Goal: Information Seeking & Learning: Understand process/instructions

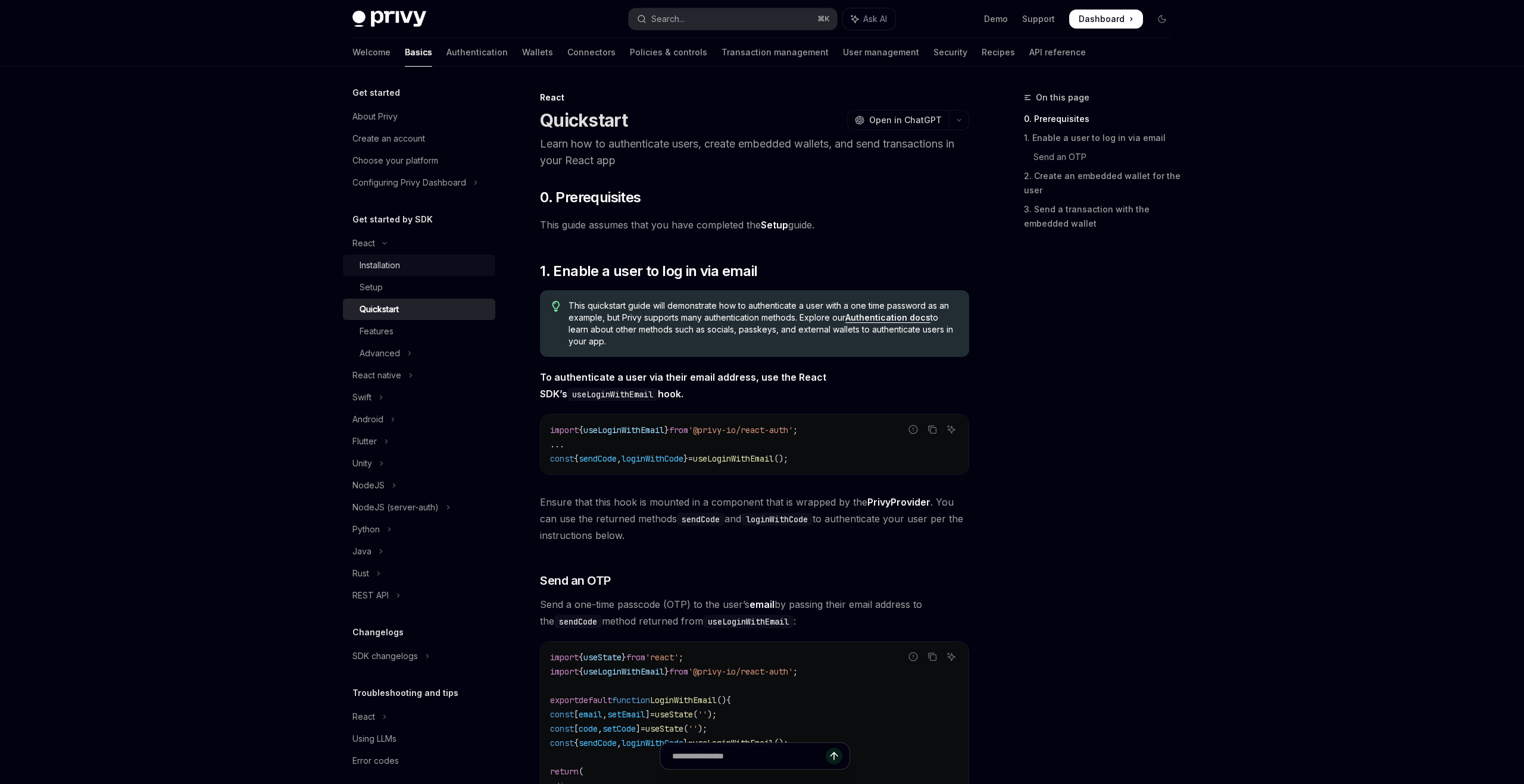
click at [367, 267] on div "Installation" at bounding box center [380, 265] width 40 height 14
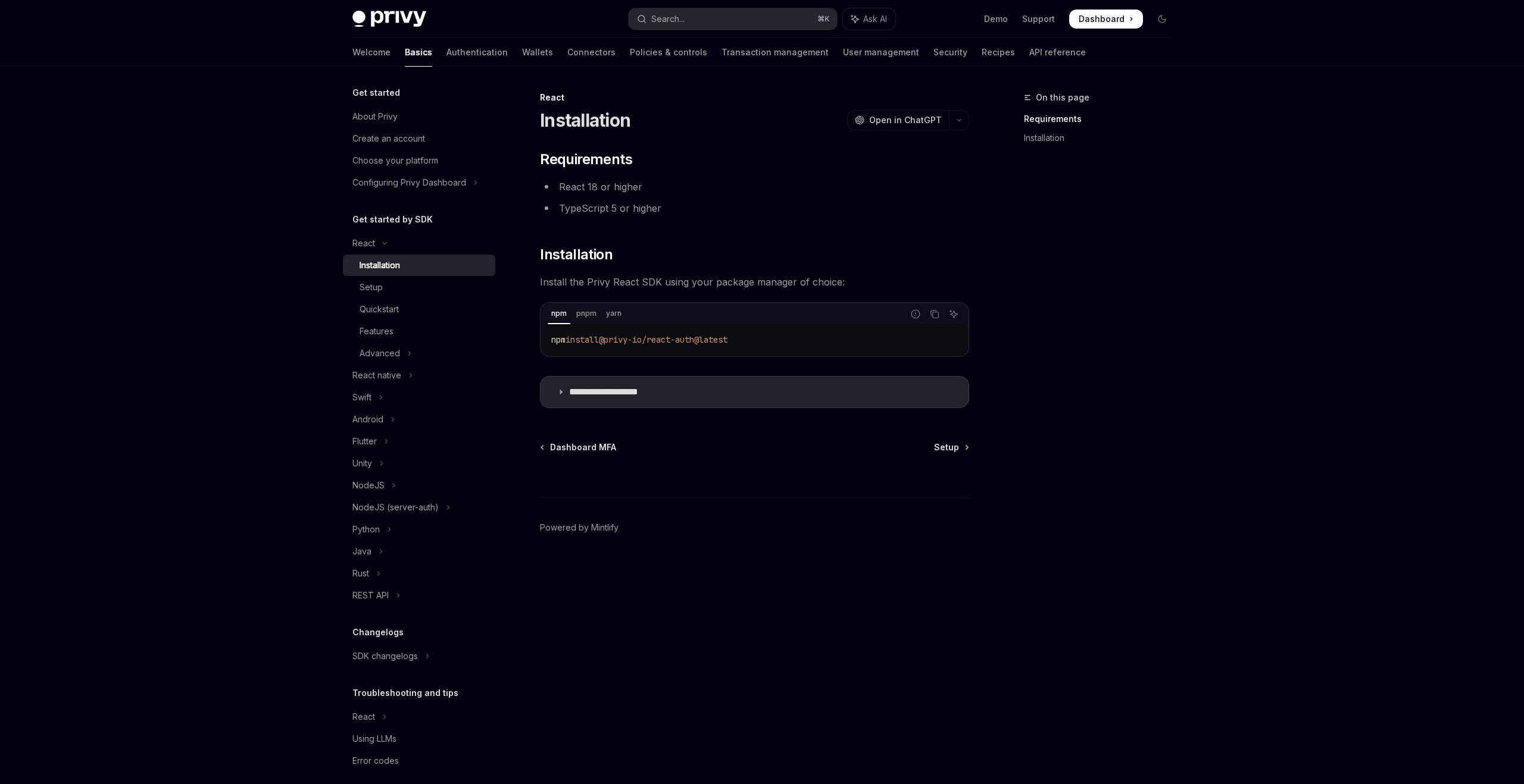
click at [379, 230] on div "Get started by SDK React Installation Setup Quickstart Features Advanced React …" at bounding box center [419, 409] width 153 height 394
click at [404, 121] on div "About Privy" at bounding box center [420, 117] width 136 height 14
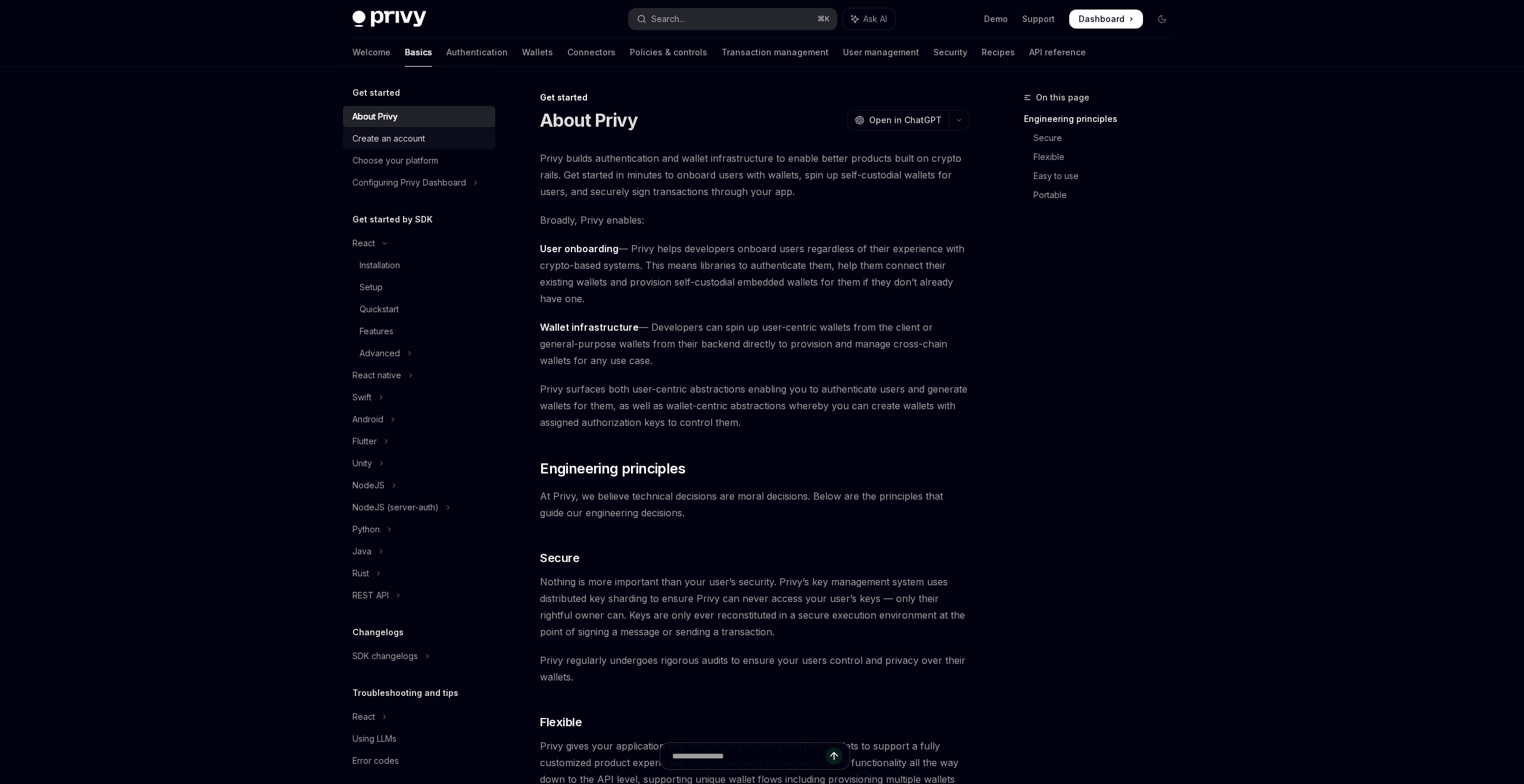
click at [413, 143] on div "Create an account" at bounding box center [388, 139] width 72 height 14
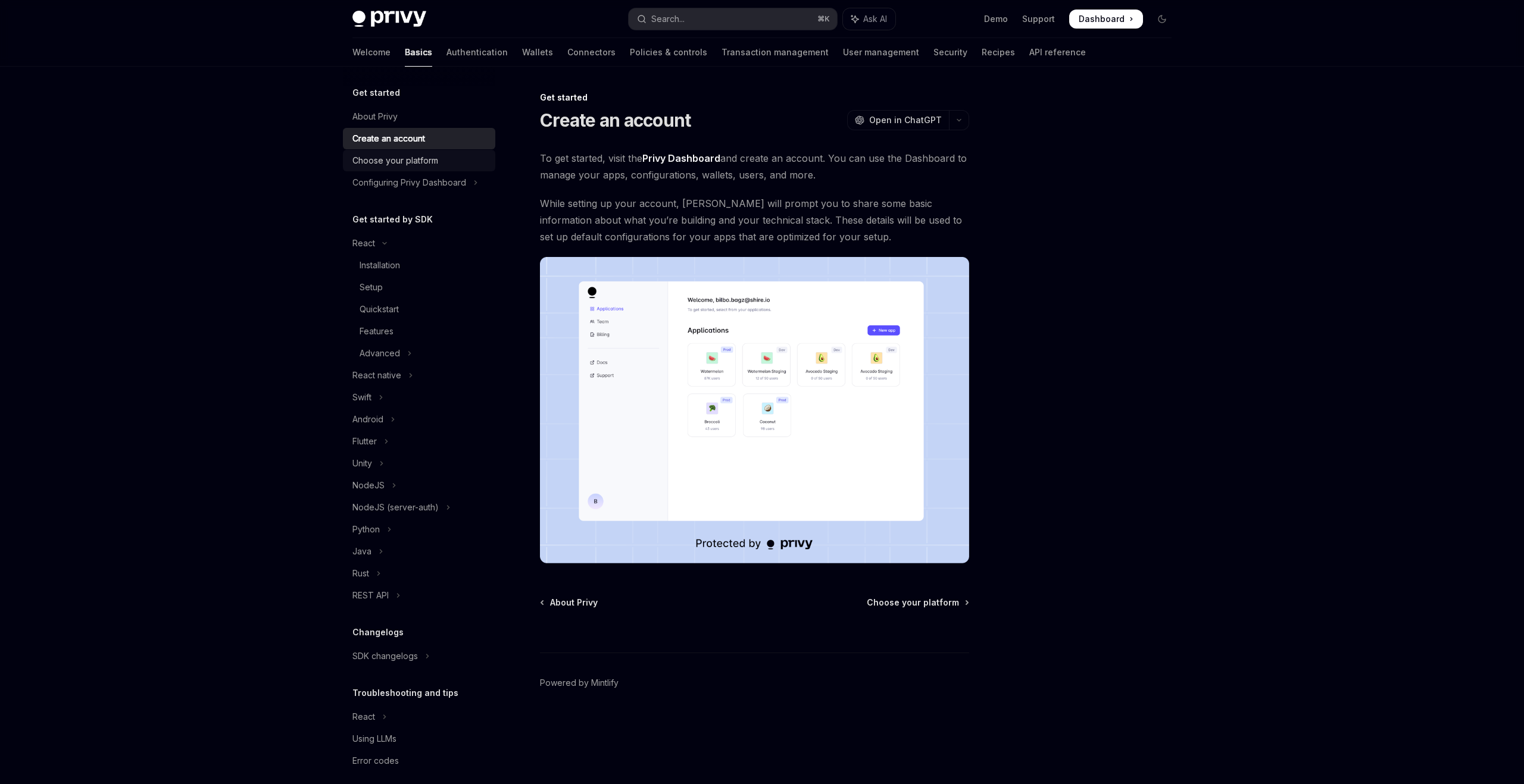
click at [412, 160] on div "Choose your platform" at bounding box center [395, 161] width 85 height 14
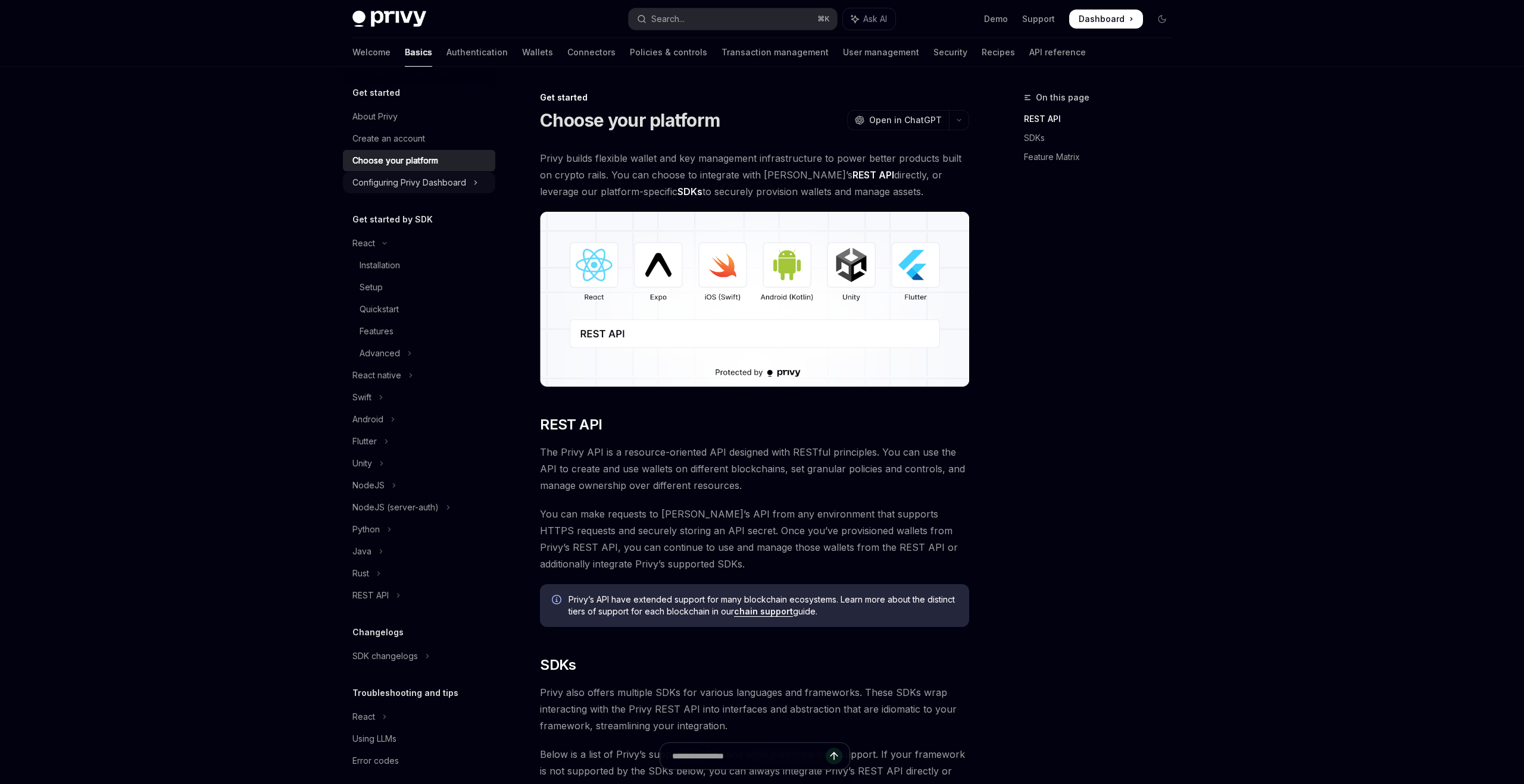
click at [409, 188] on div "Configuring Privy Dashboard" at bounding box center [409, 182] width 113 height 14
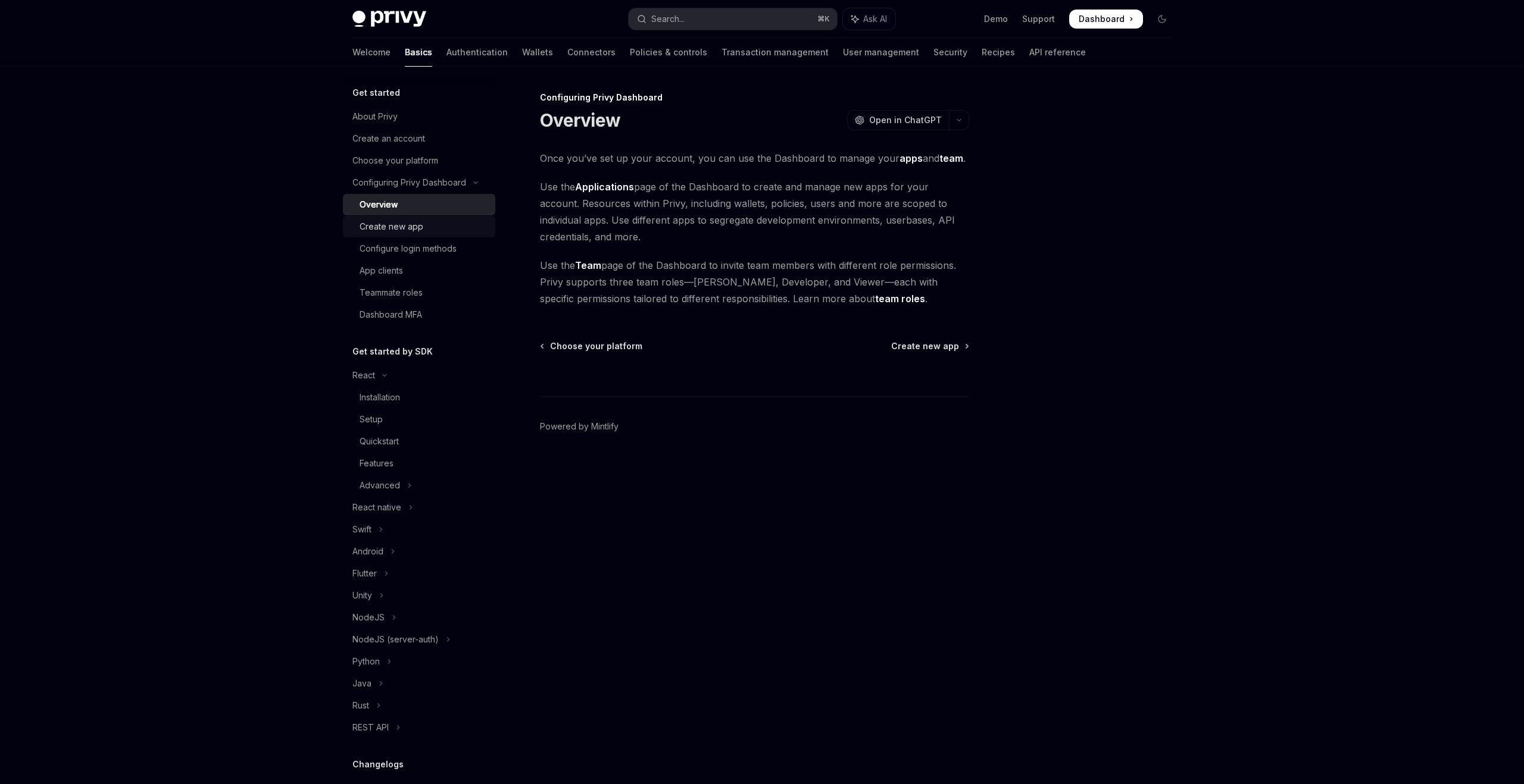
click at [409, 224] on div "Create new app" at bounding box center [392, 227] width 64 height 14
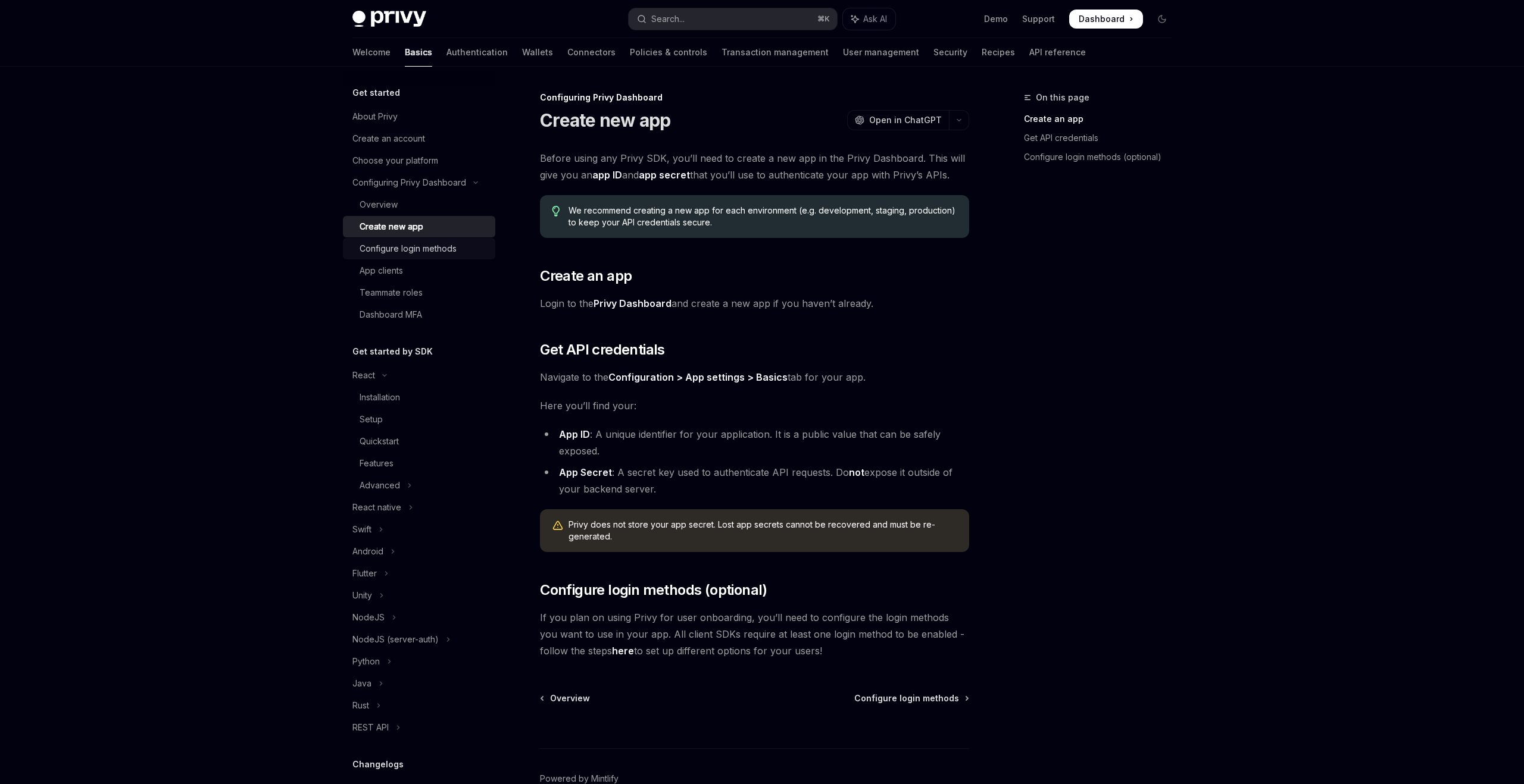
click at [406, 240] on link "Configure login methods" at bounding box center [419, 248] width 153 height 22
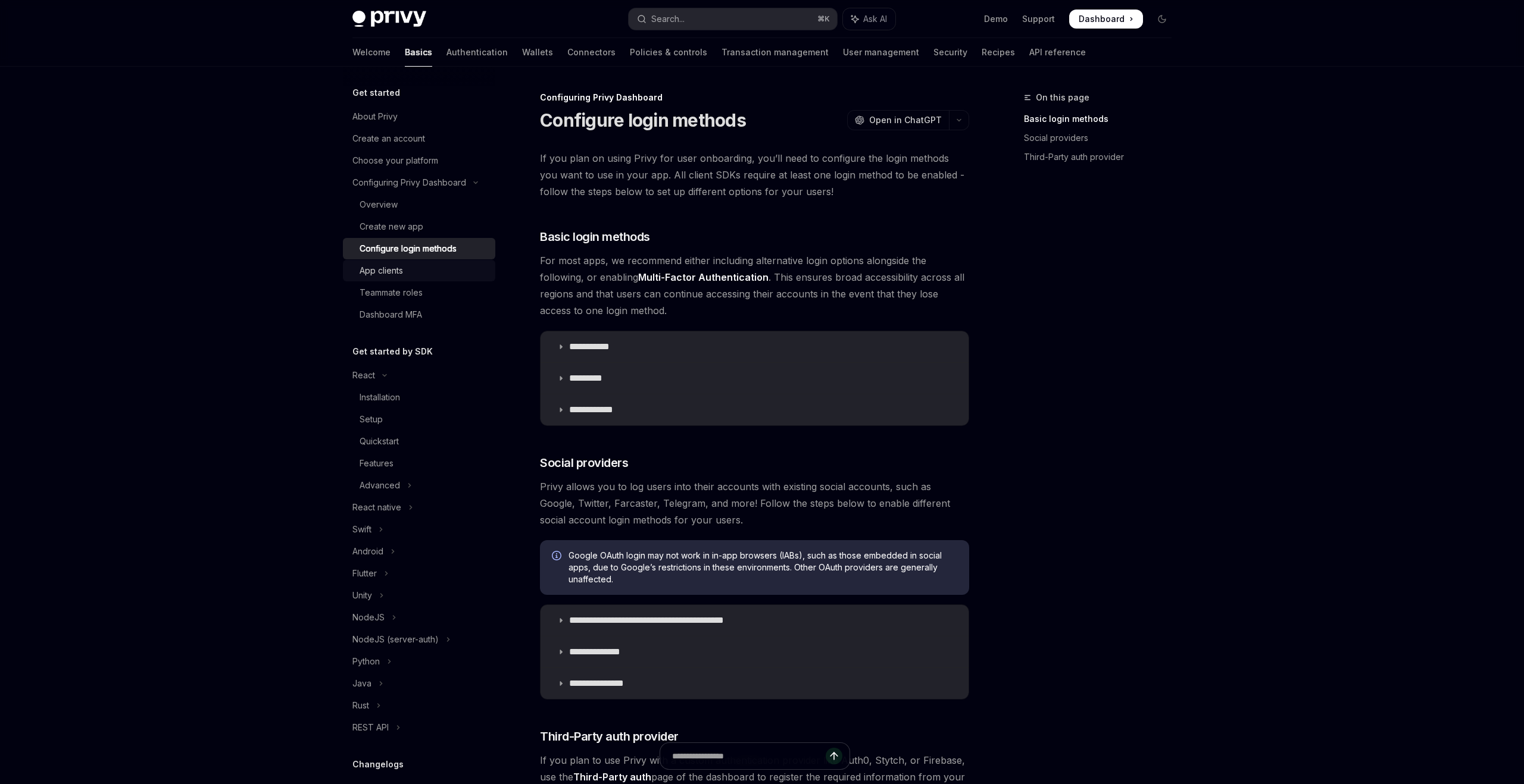
click at [398, 275] on div "App clients" at bounding box center [381, 271] width 44 height 14
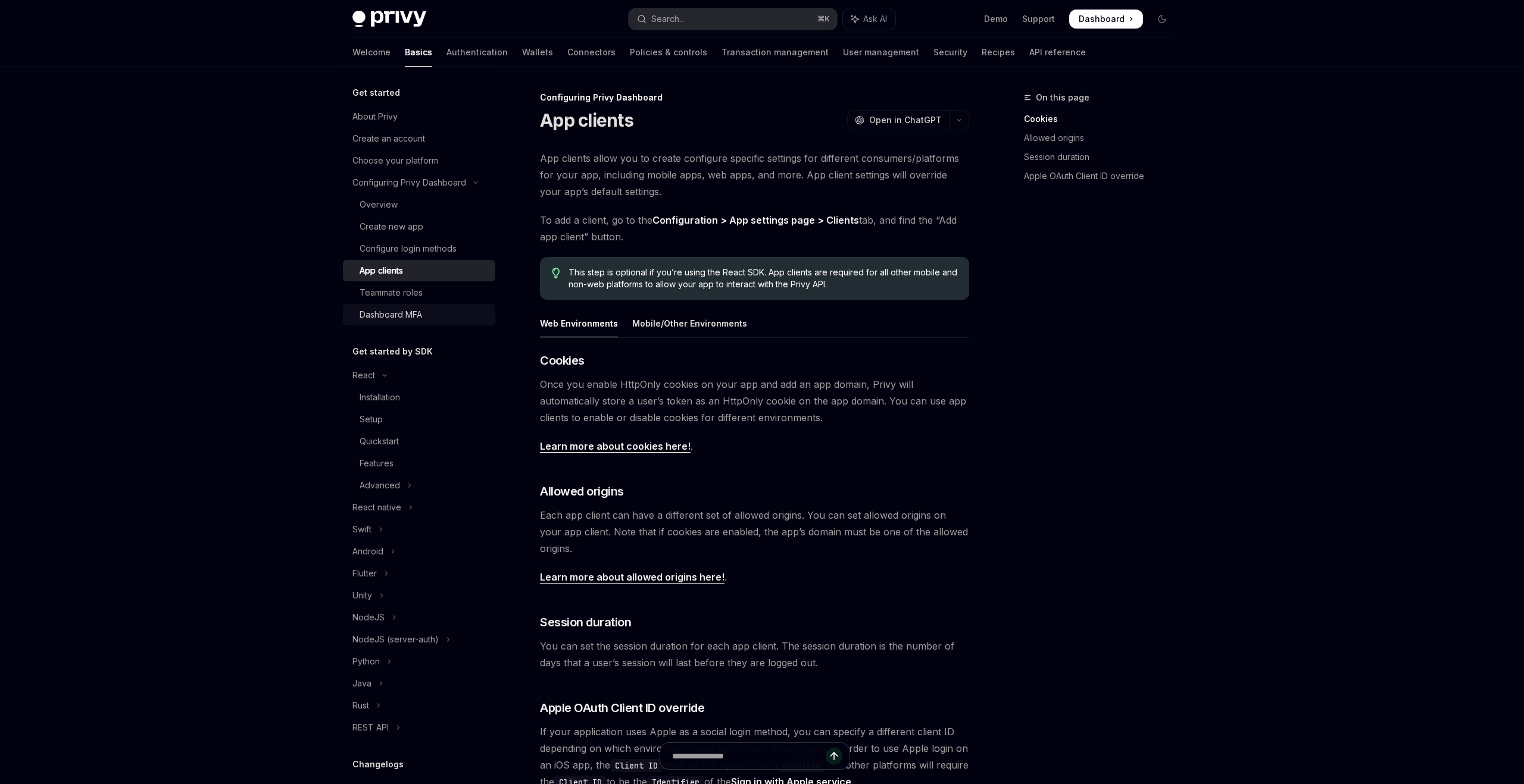
click at [403, 310] on div "Dashboard MFA" at bounding box center [391, 315] width 63 height 14
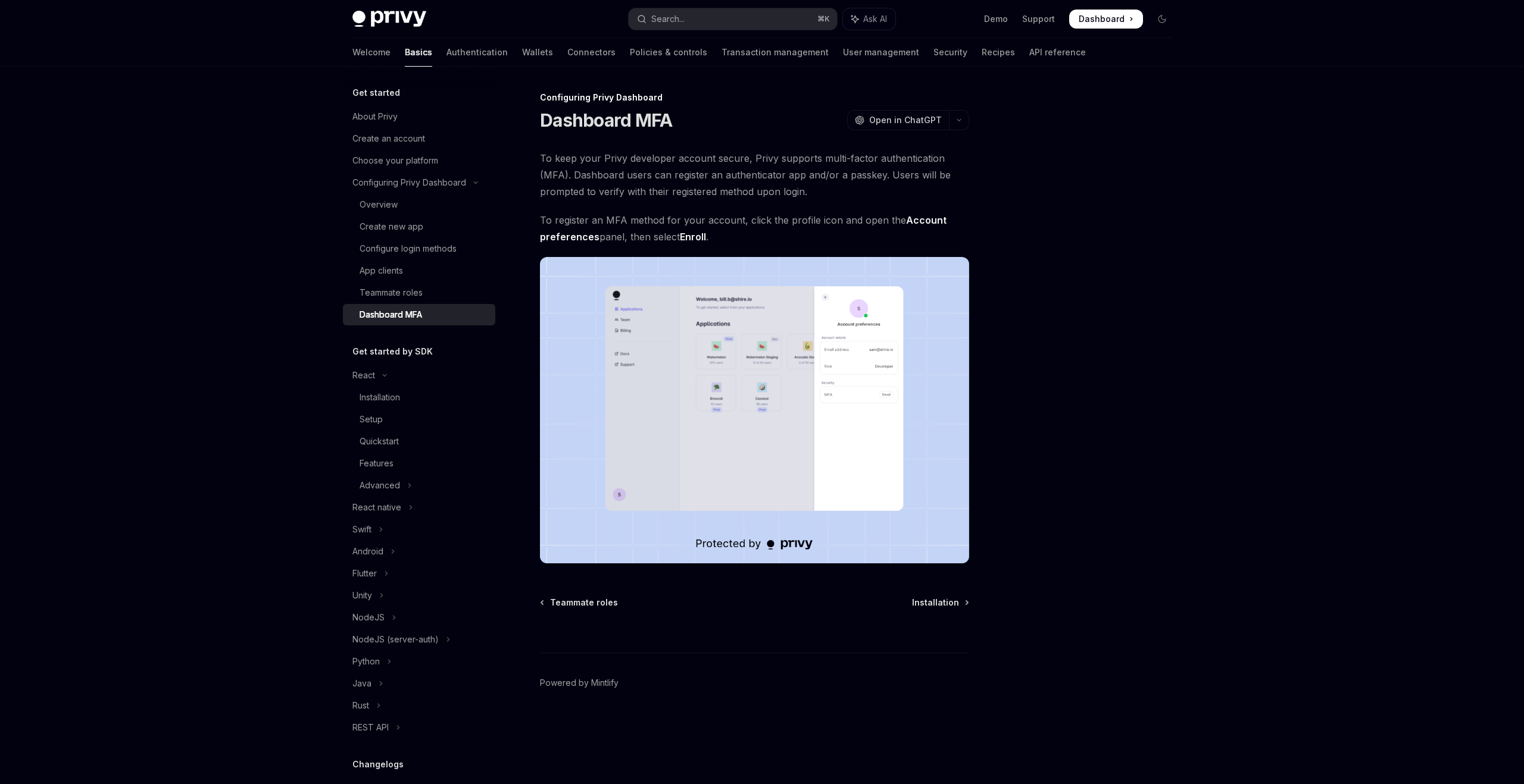
click at [388, 352] on h5 "Get started by SDK" at bounding box center [392, 352] width 80 height 14
click at [376, 373] on button "React" at bounding box center [419, 375] width 153 height 22
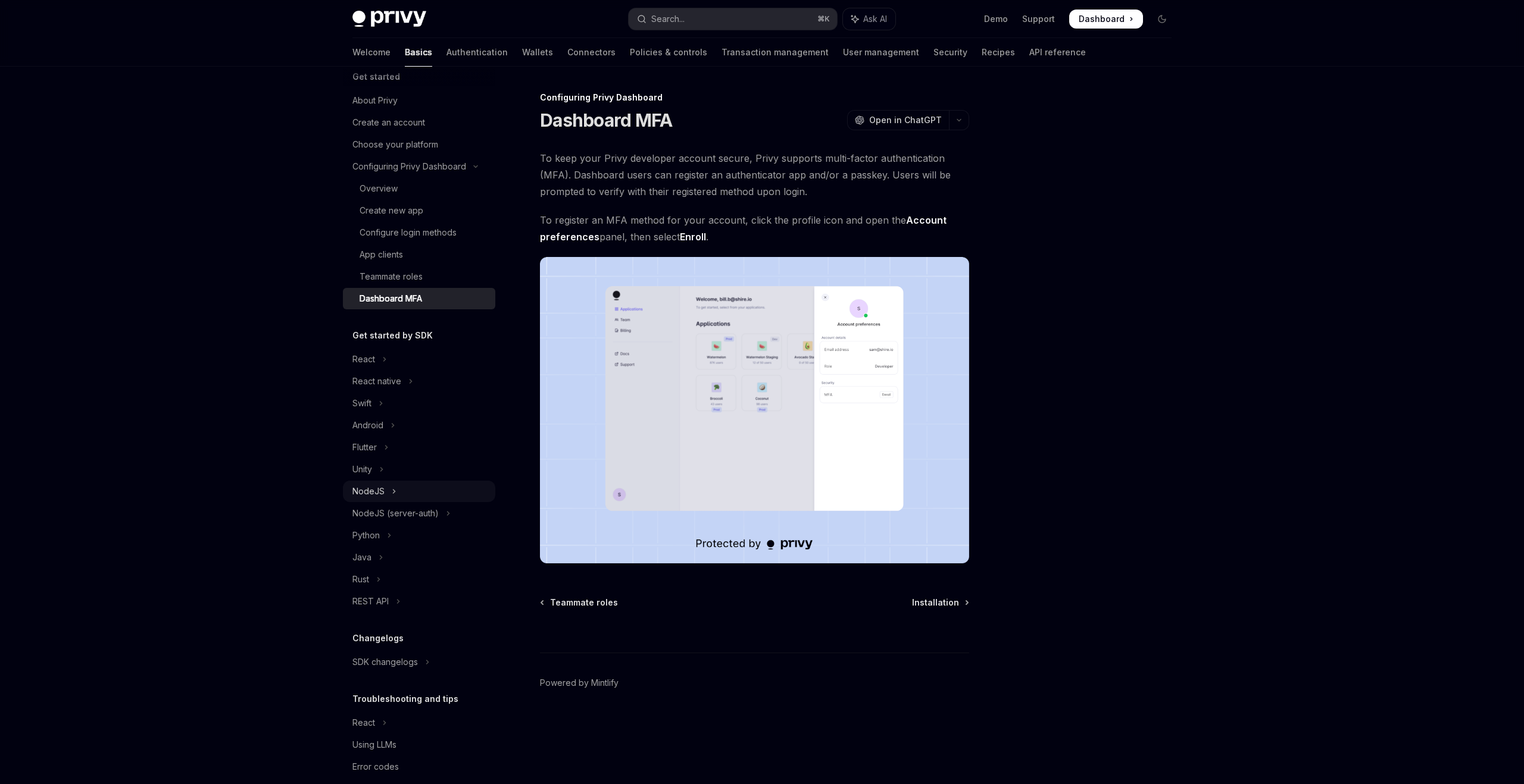
scroll to position [18, 0]
click at [374, 535] on div "Python" at bounding box center [366, 534] width 27 height 14
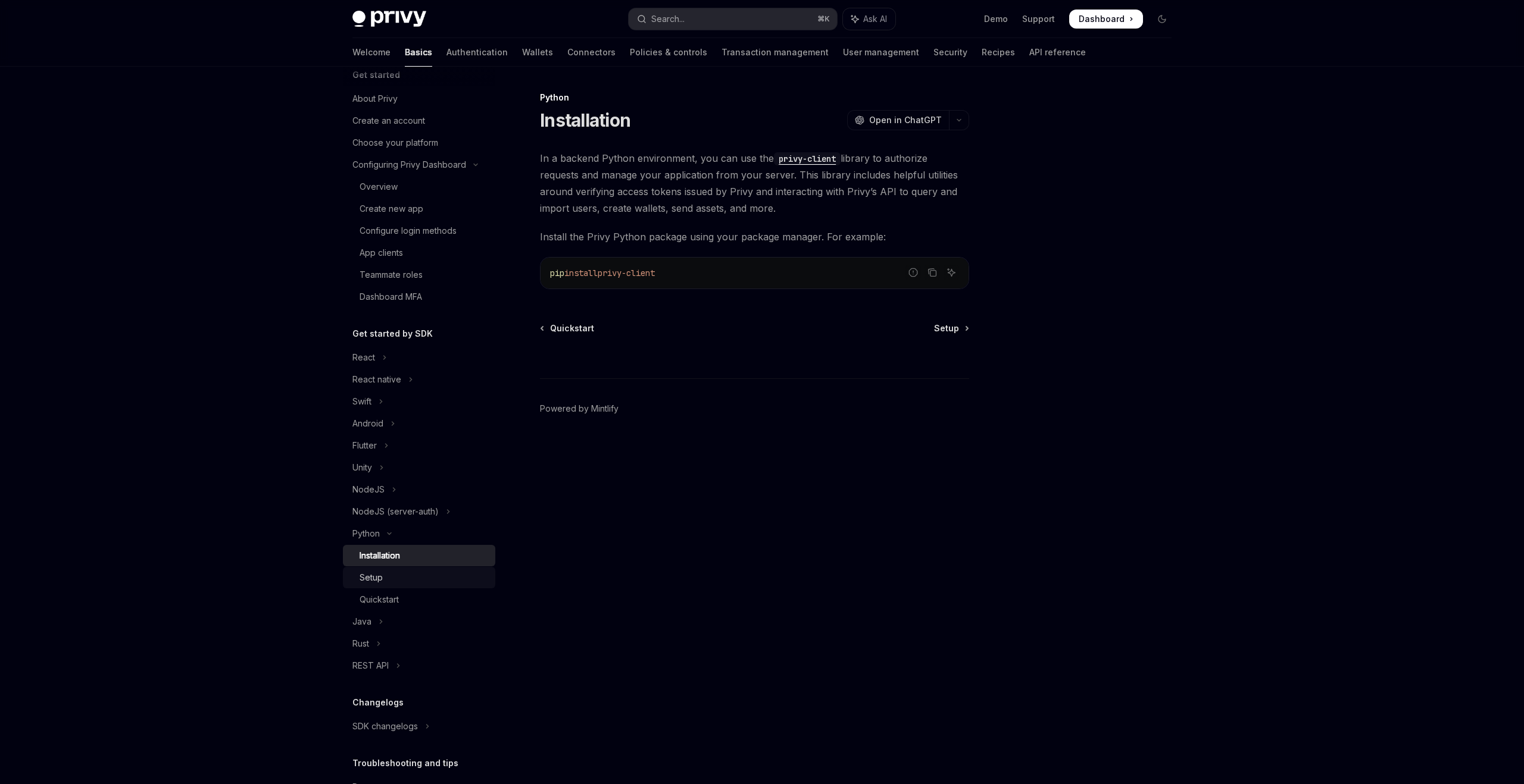
click at [385, 570] on link "Setup" at bounding box center [419, 577] width 153 height 22
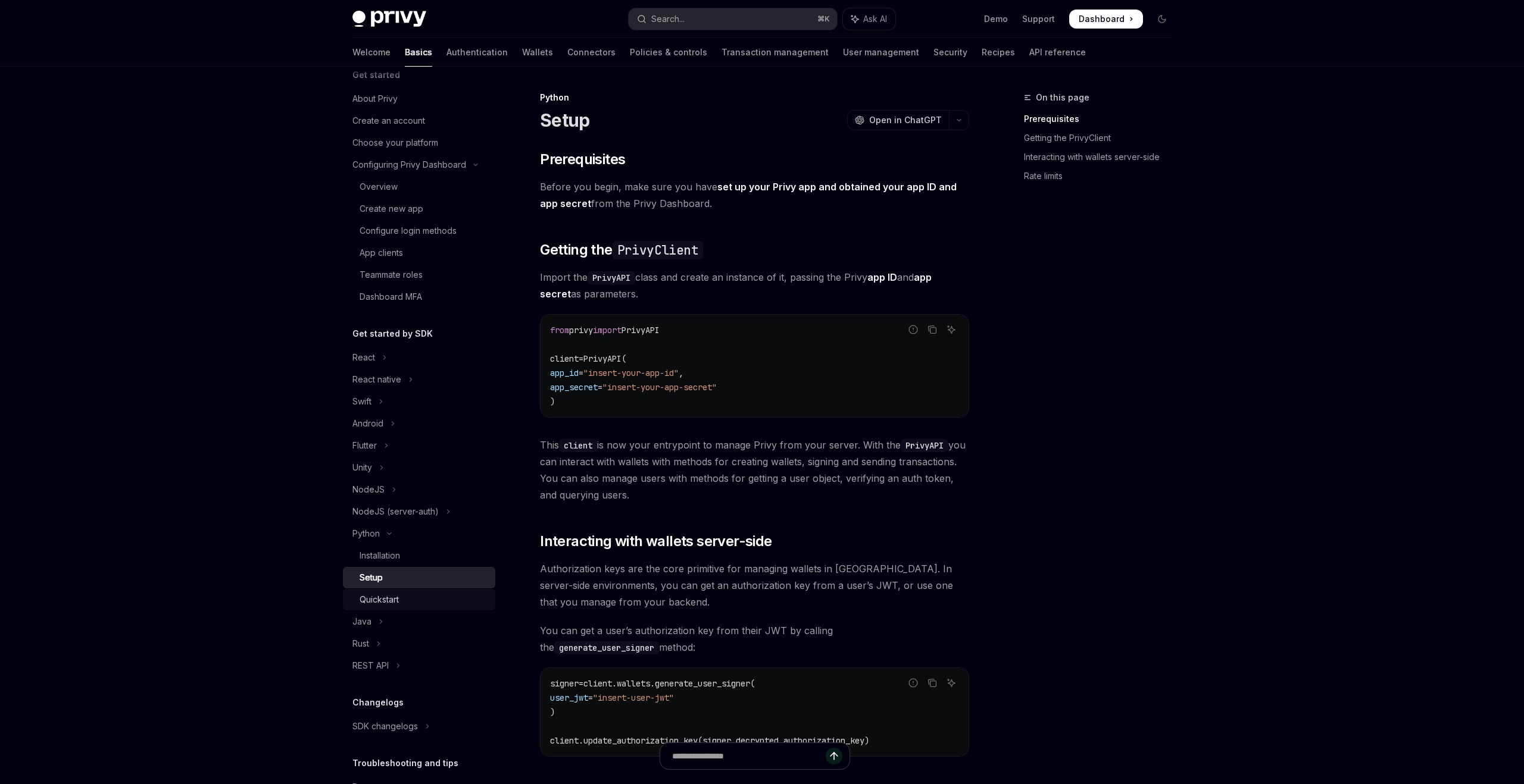
click at [390, 607] on link "Quickstart" at bounding box center [419, 600] width 153 height 22
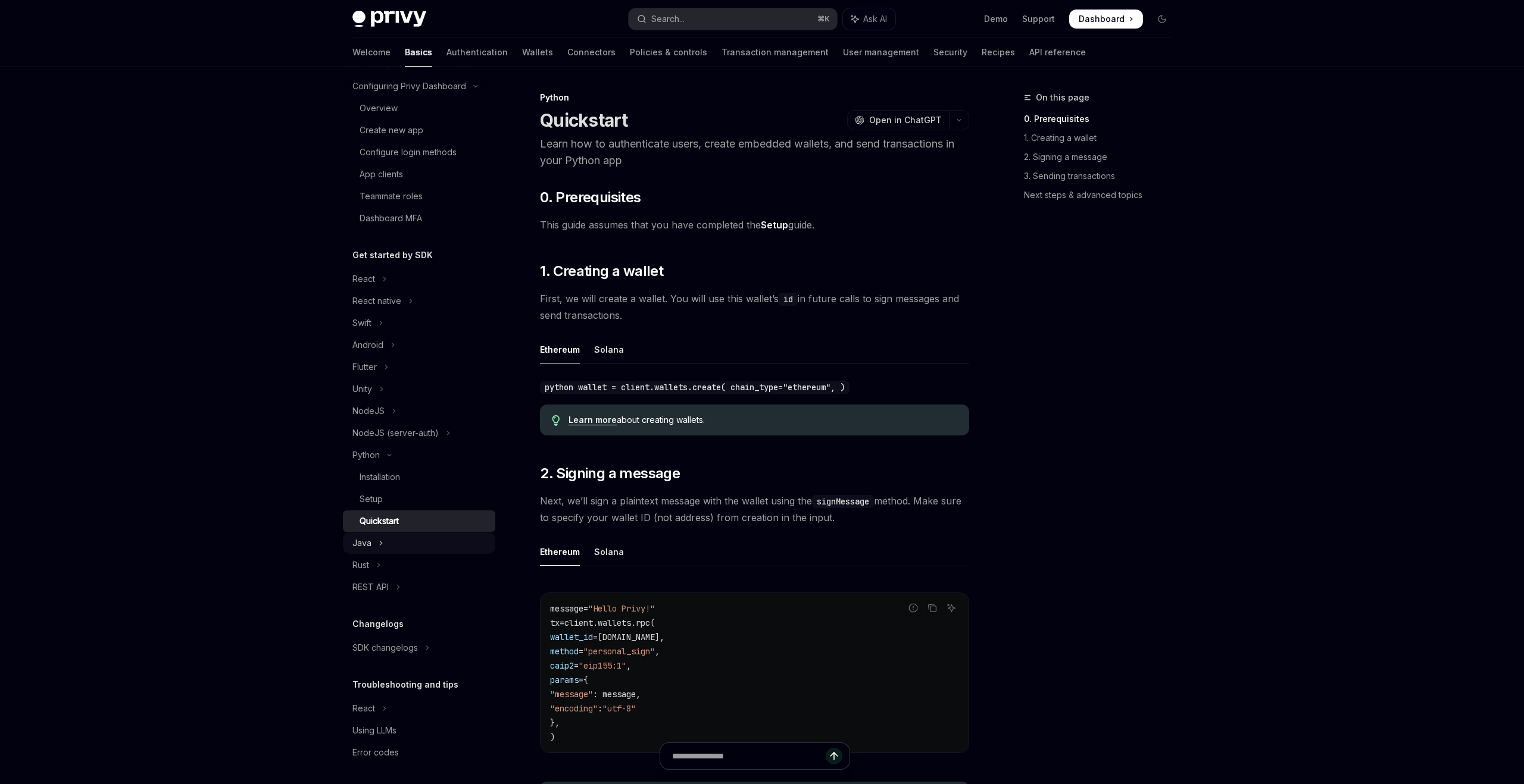
scroll to position [99, 0]
click at [381, 495] on div "Setup" at bounding box center [372, 497] width 23 height 14
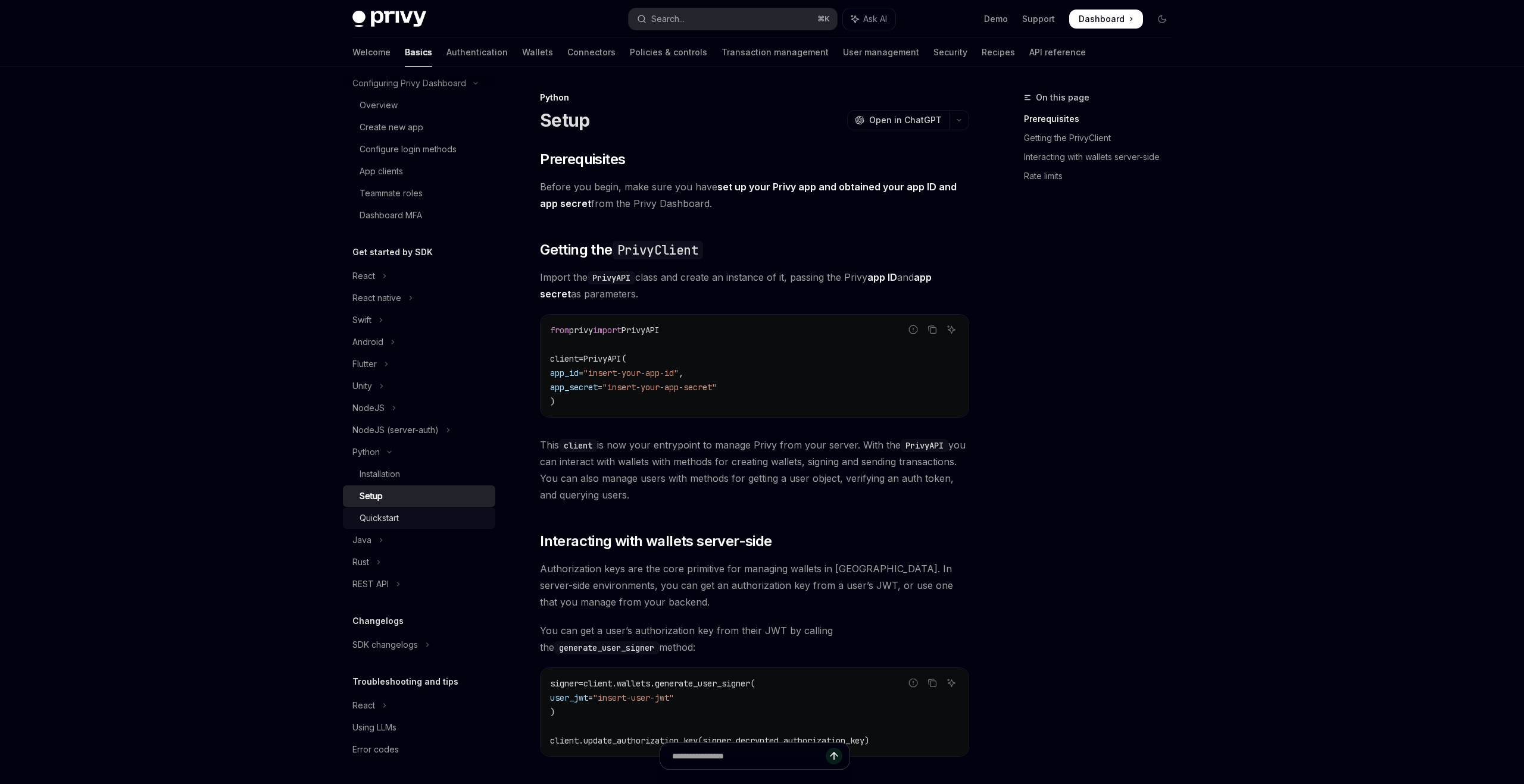
click at [388, 529] on link "Quickstart" at bounding box center [419, 518] width 153 height 22
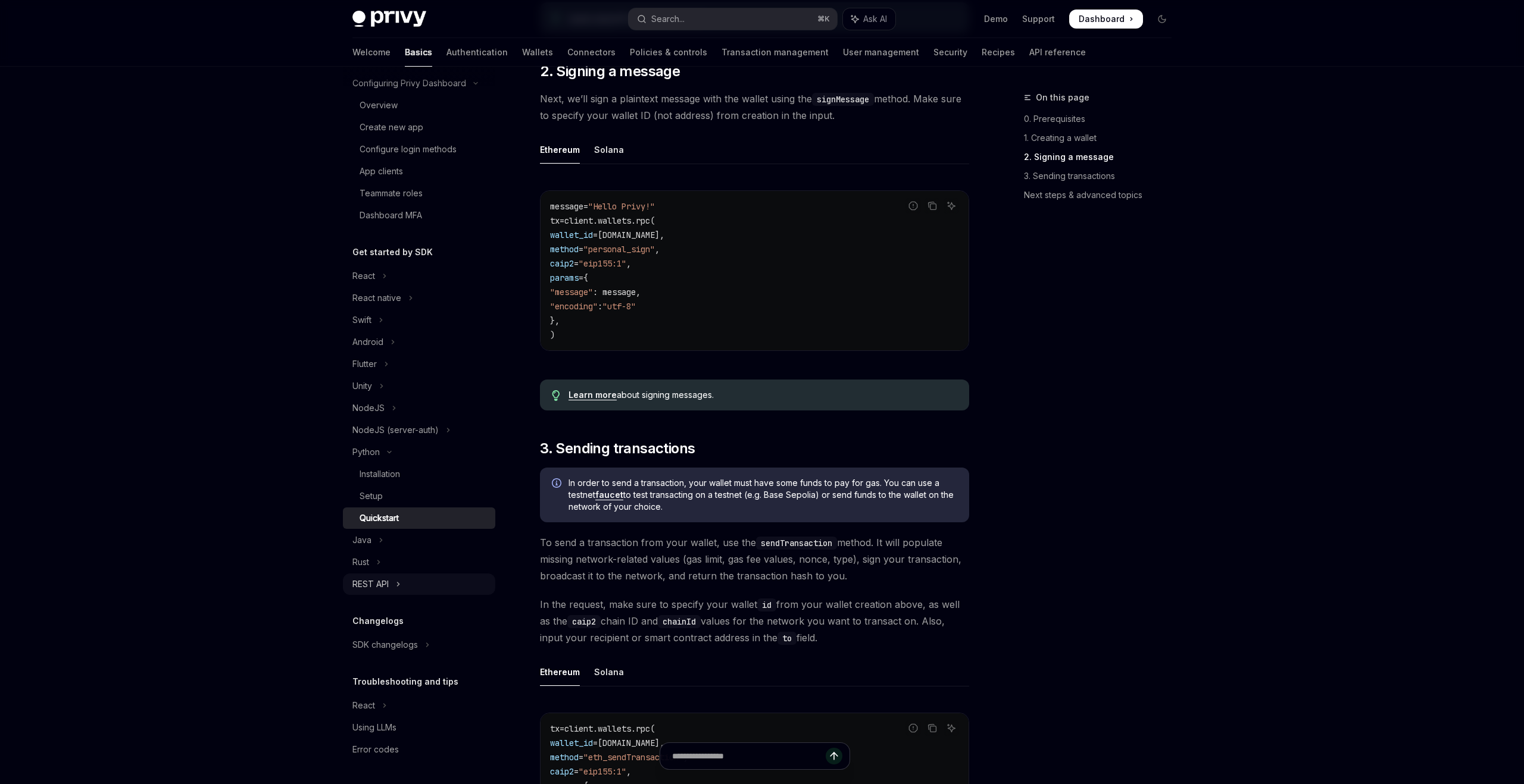
scroll to position [405, 0]
click at [360, 580] on div "REST API" at bounding box center [371, 585] width 37 height 14
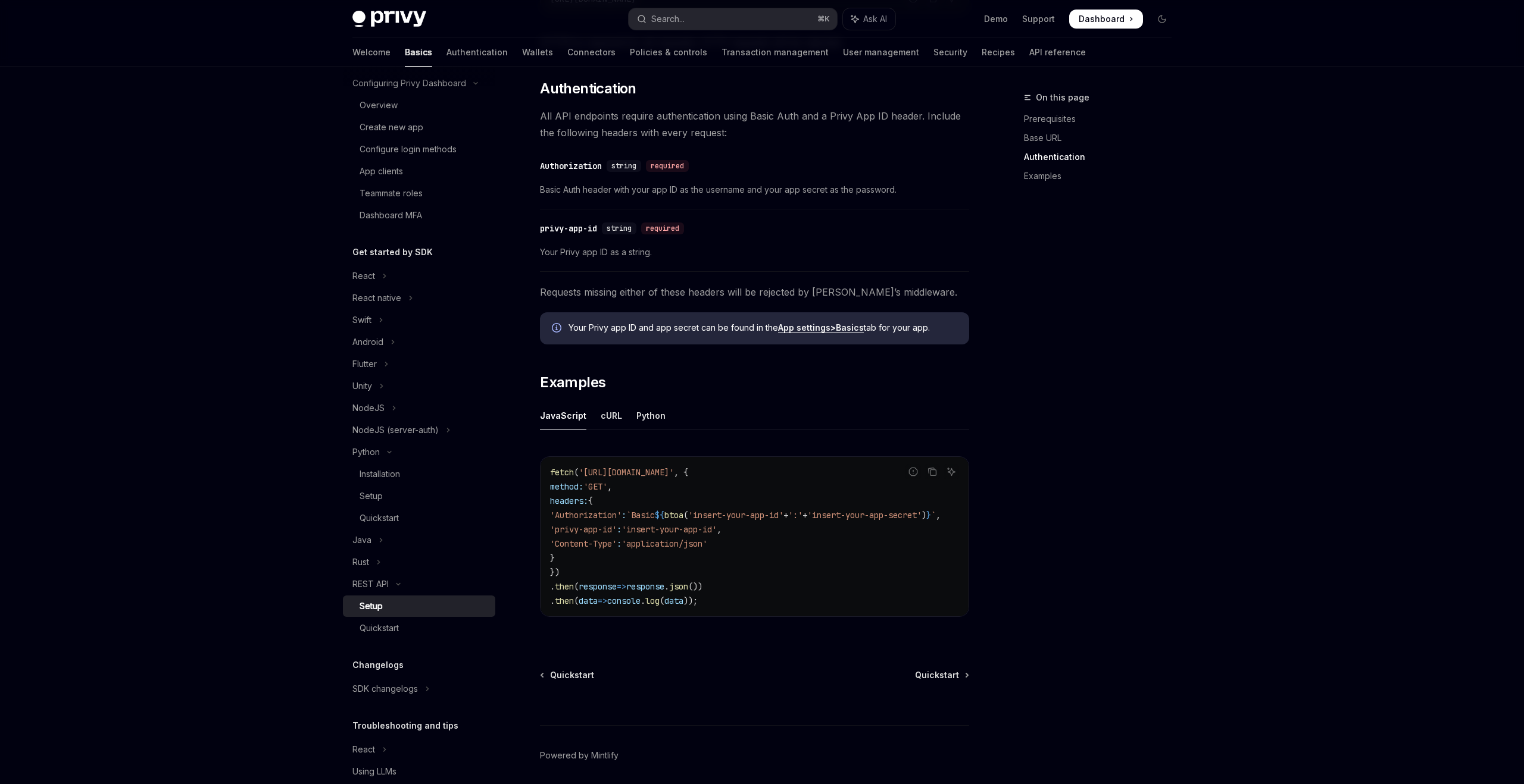
scroll to position [316, 0]
click at [602, 418] on div "cURL" at bounding box center [611, 414] width 22 height 28
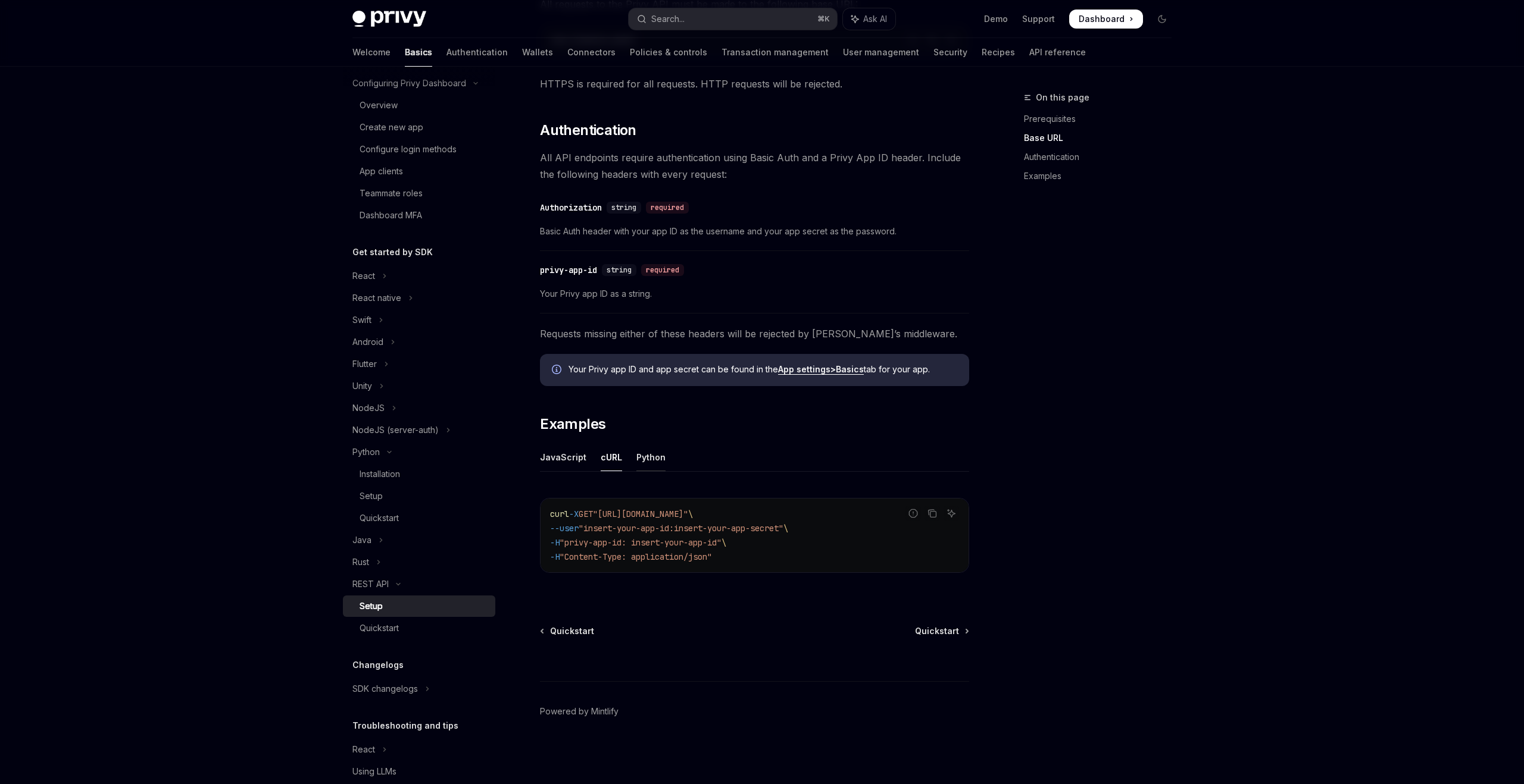
click at [646, 463] on div "Python" at bounding box center [651, 457] width 29 height 28
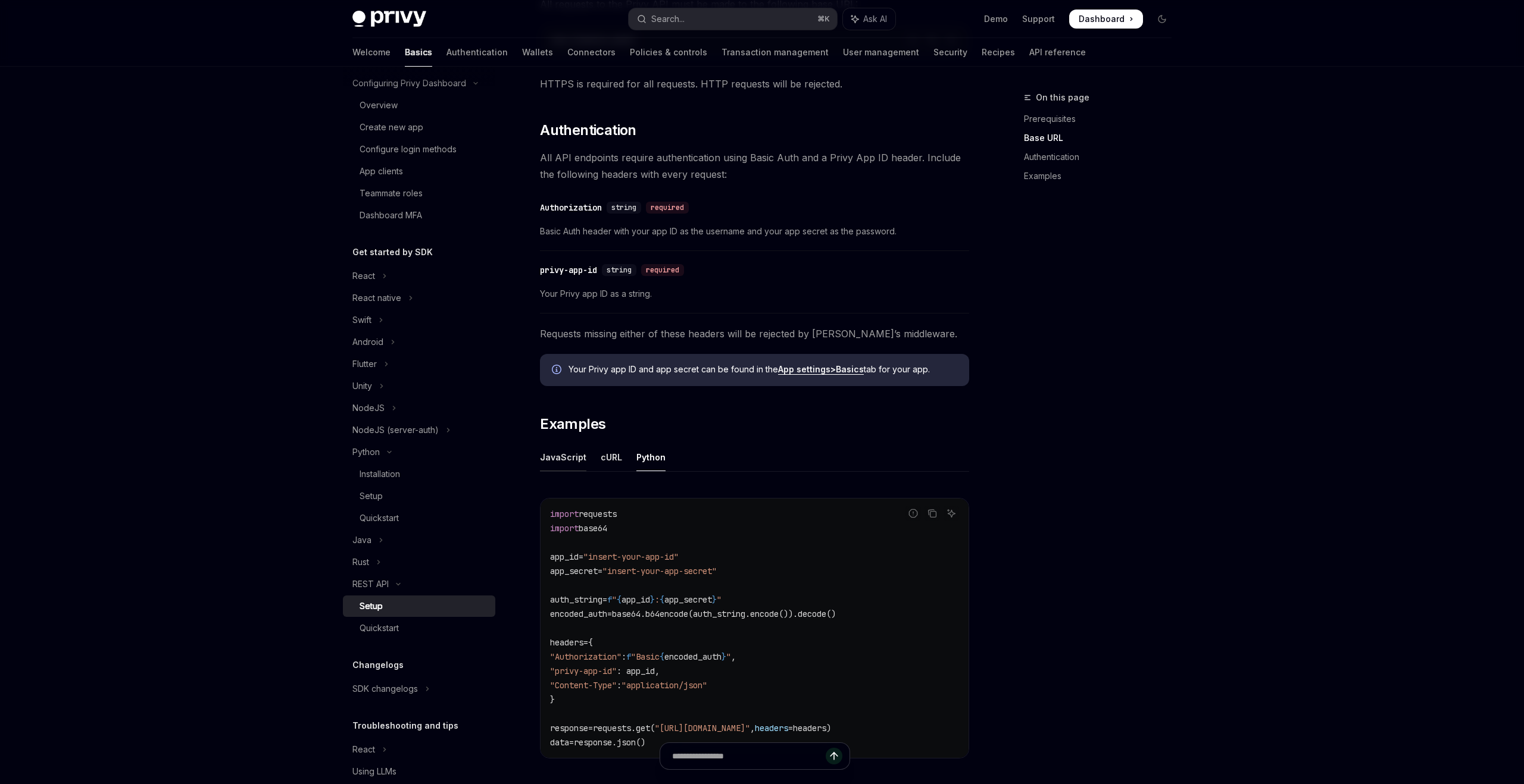
click at [558, 462] on div "JavaScript" at bounding box center [563, 457] width 46 height 28
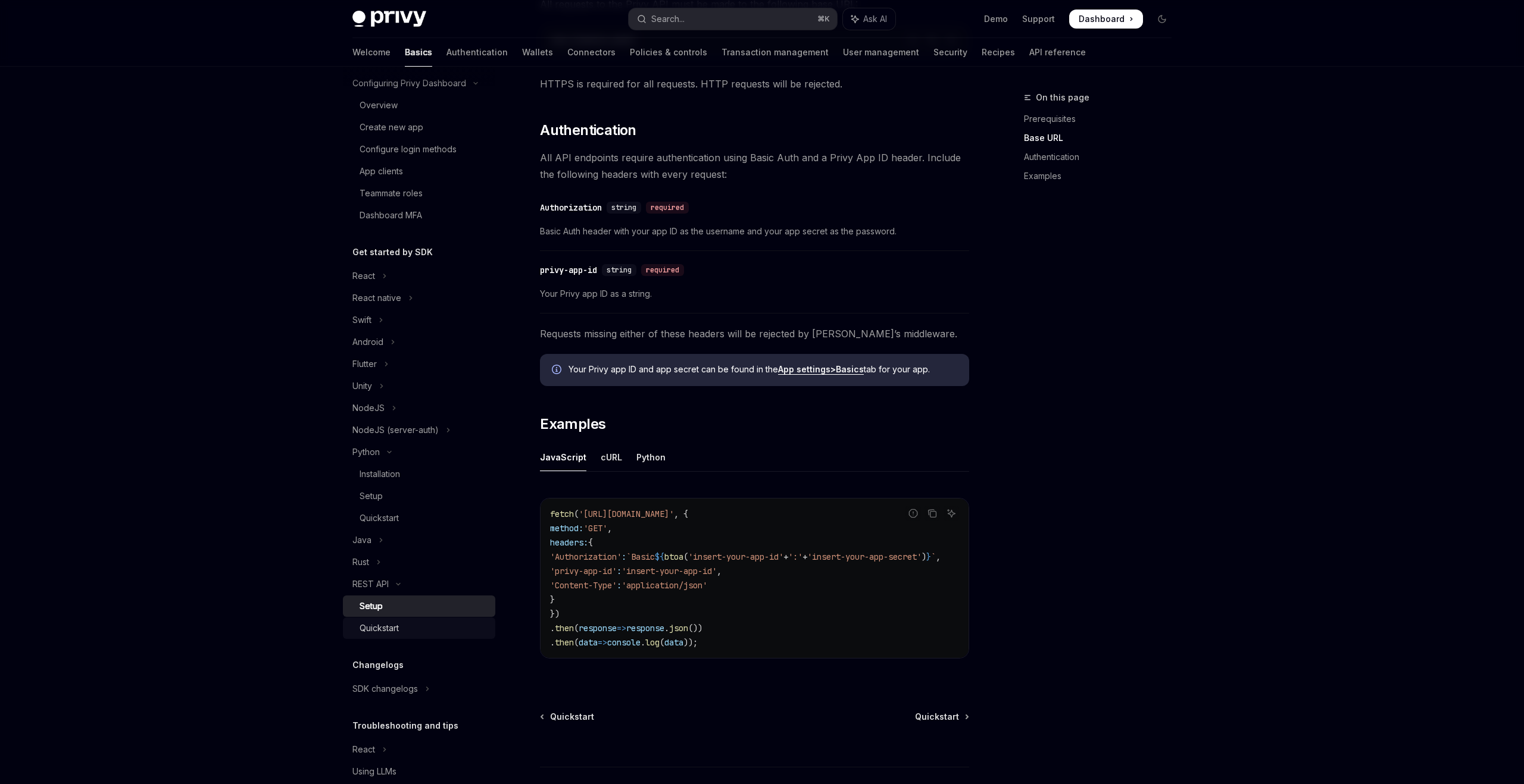
click at [392, 625] on div "Quickstart" at bounding box center [379, 628] width 39 height 14
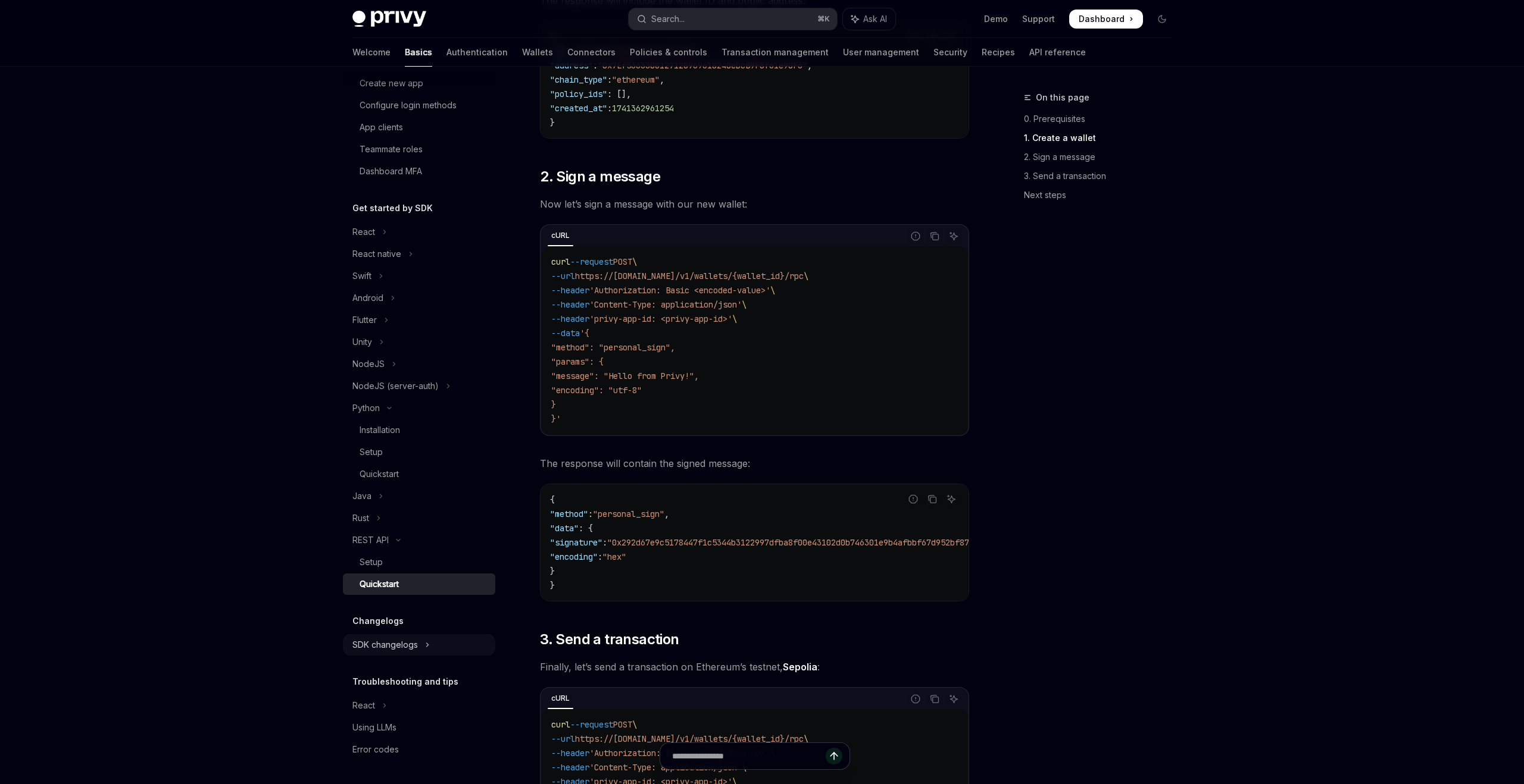
scroll to position [559, 0]
click at [380, 702] on button "React" at bounding box center [419, 706] width 153 height 22
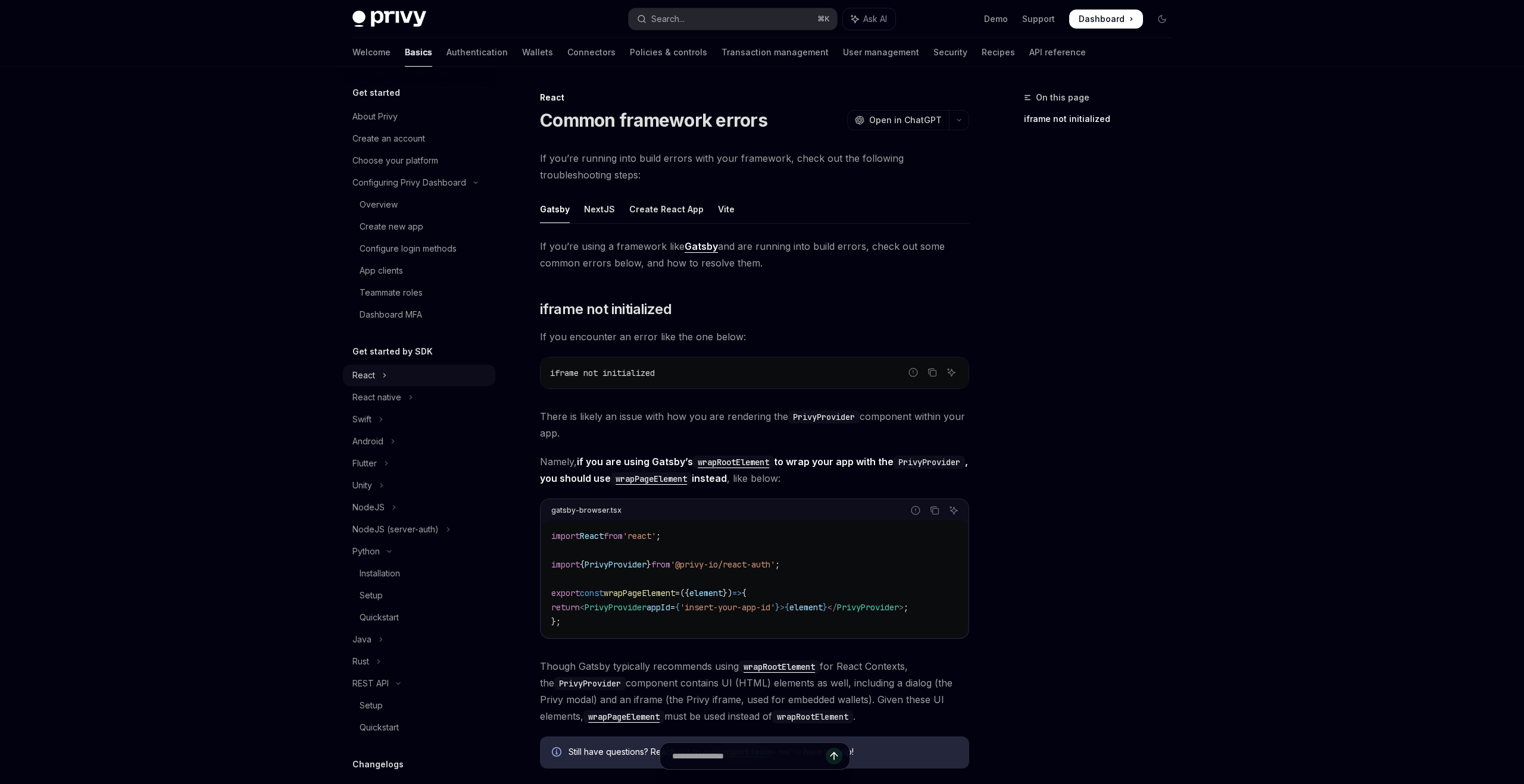
click at [364, 380] on div "React" at bounding box center [364, 375] width 23 height 14
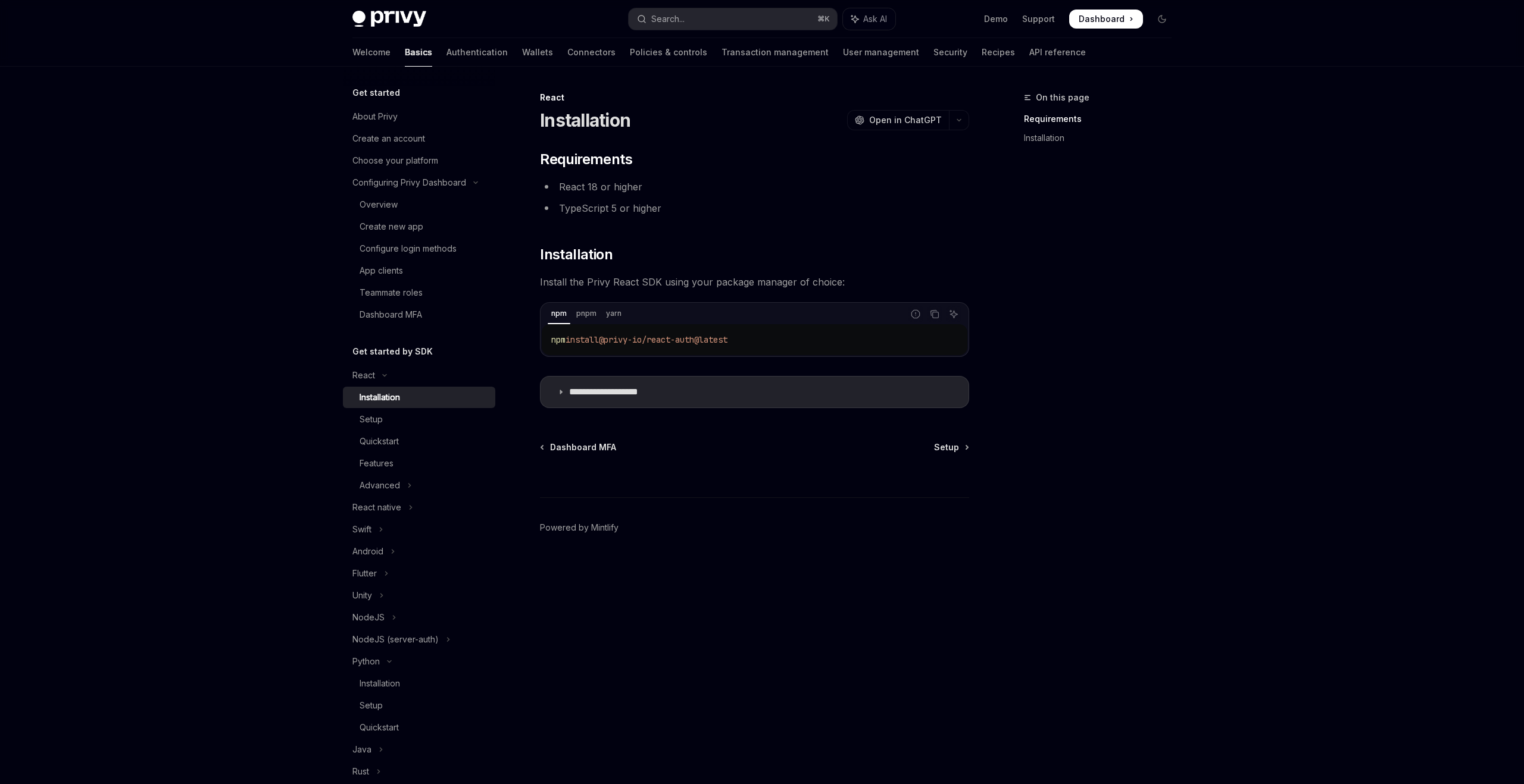
click at [389, 398] on div "Installation" at bounding box center [380, 398] width 40 height 14
click at [572, 392] on p "**********" at bounding box center [618, 392] width 98 height 12
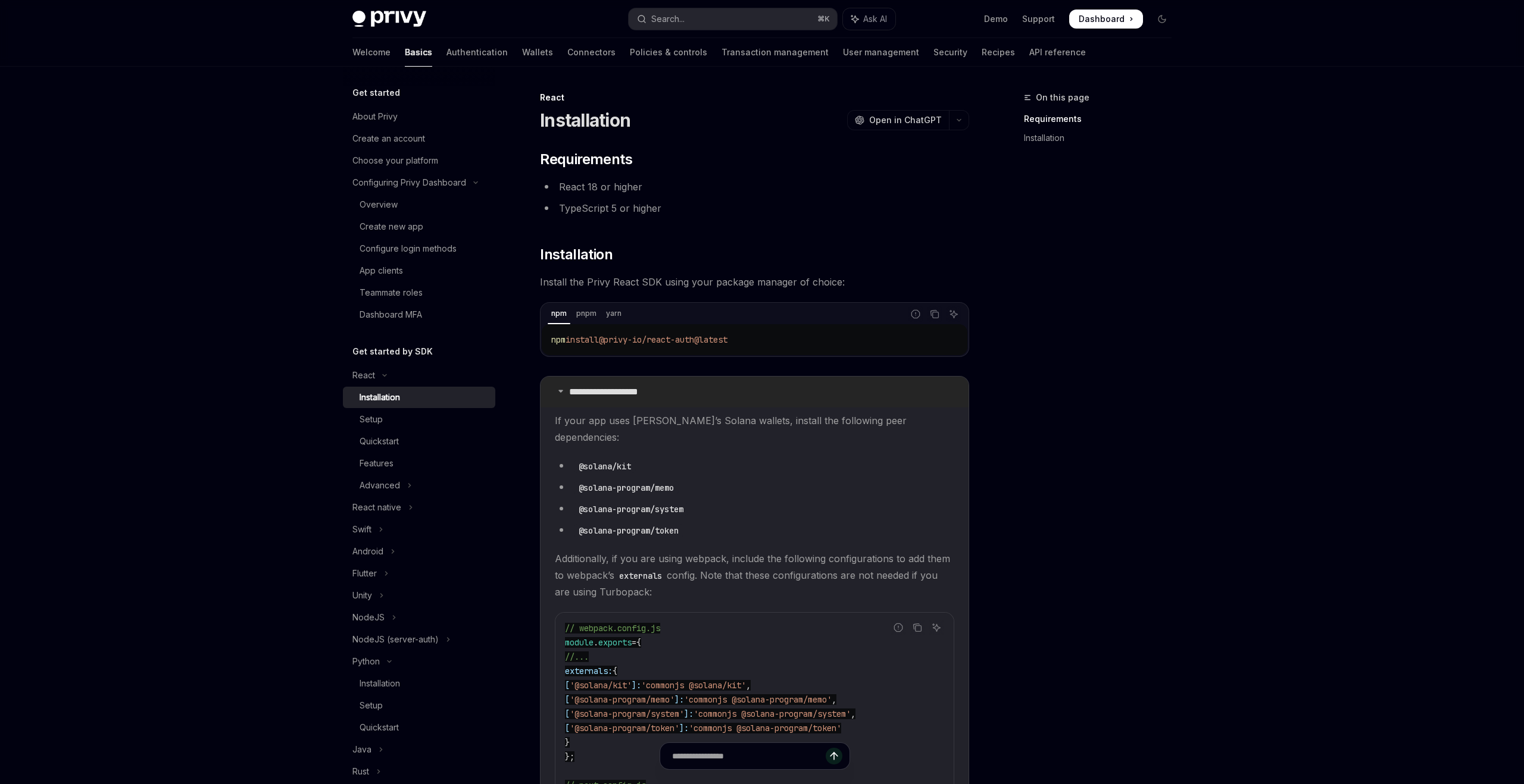
click at [572, 392] on p "**********" at bounding box center [618, 392] width 98 height 12
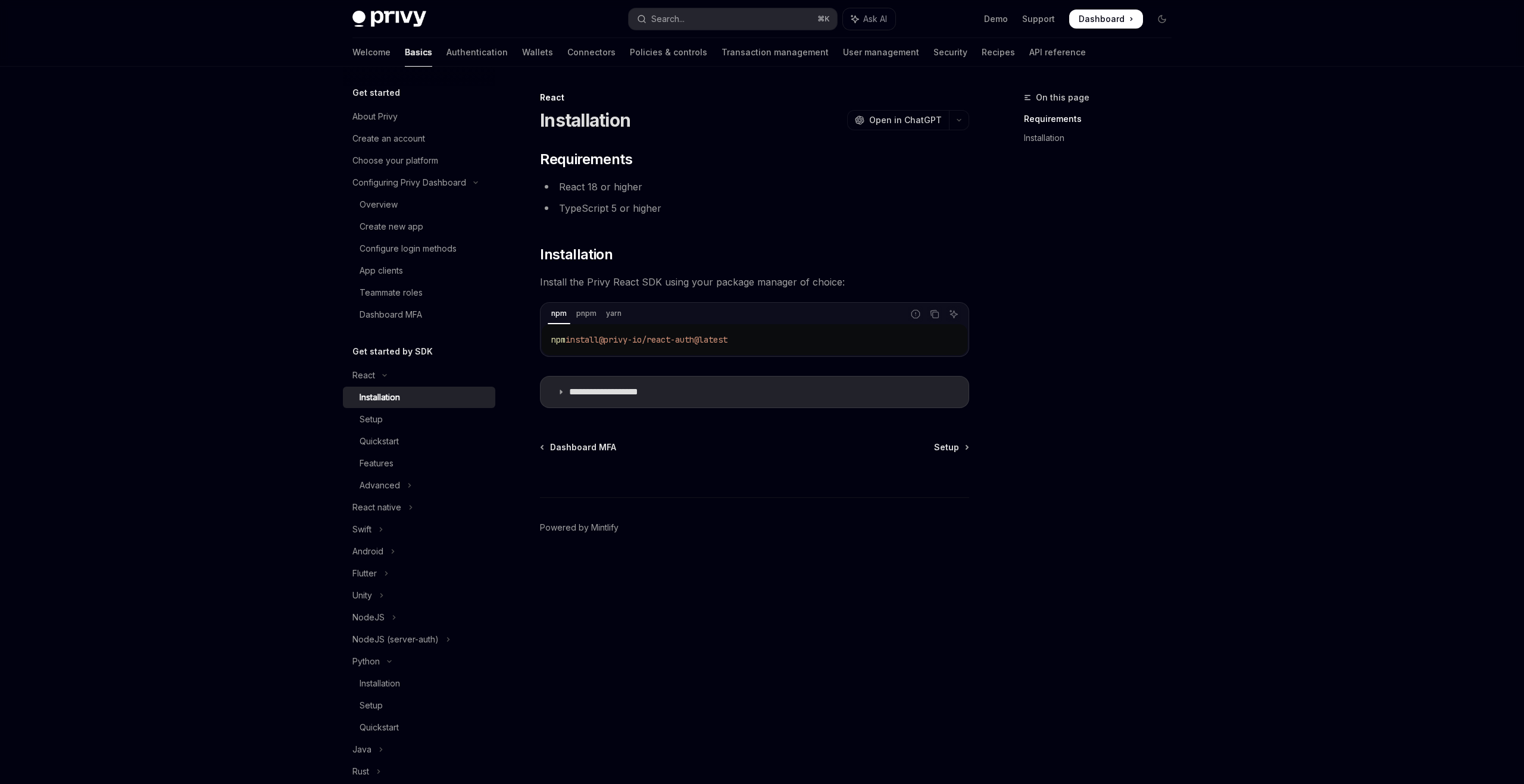
click at [581, 340] on span "install" at bounding box center [581, 340] width 33 height 10
click at [709, 339] on span "@privy-io/react-auth@latest" at bounding box center [663, 340] width 128 height 10
click at [683, 339] on span "@privy-io/react-auth@latest" at bounding box center [649, 340] width 128 height 10
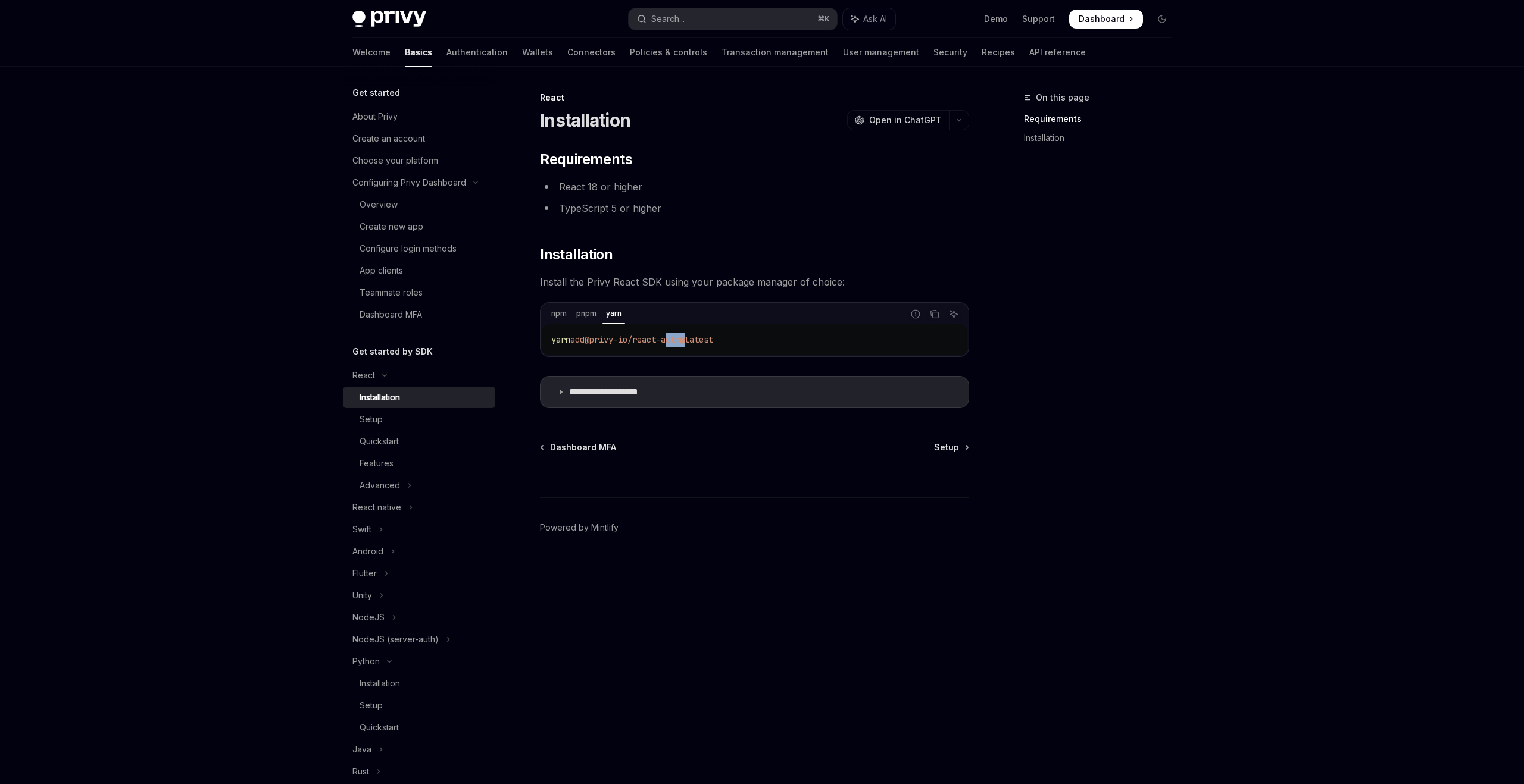
click at [683, 339] on span "@privy-io/react-auth@latest" at bounding box center [649, 340] width 128 height 10
copy div "yarn add @privy-io/react-auth@latest"
drag, startPoint x: 890, startPoint y: 600, endPoint x: 871, endPoint y: 600, distance: 19.0
click at [890, 600] on footer "Powered by Mintlify" at bounding box center [754, 549] width 429 height 103
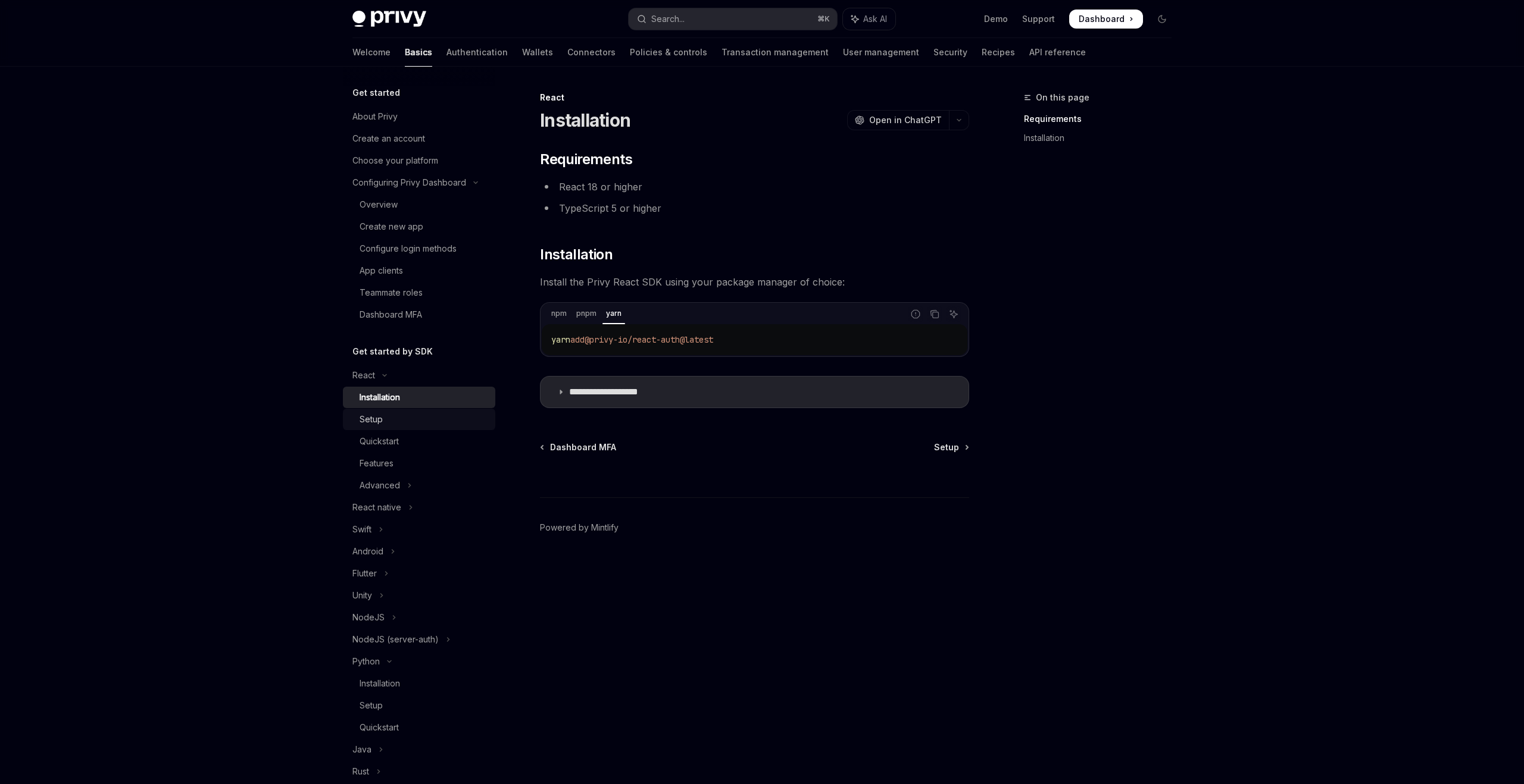
click at [394, 421] on div "Setup" at bounding box center [424, 420] width 128 height 14
type textarea "*"
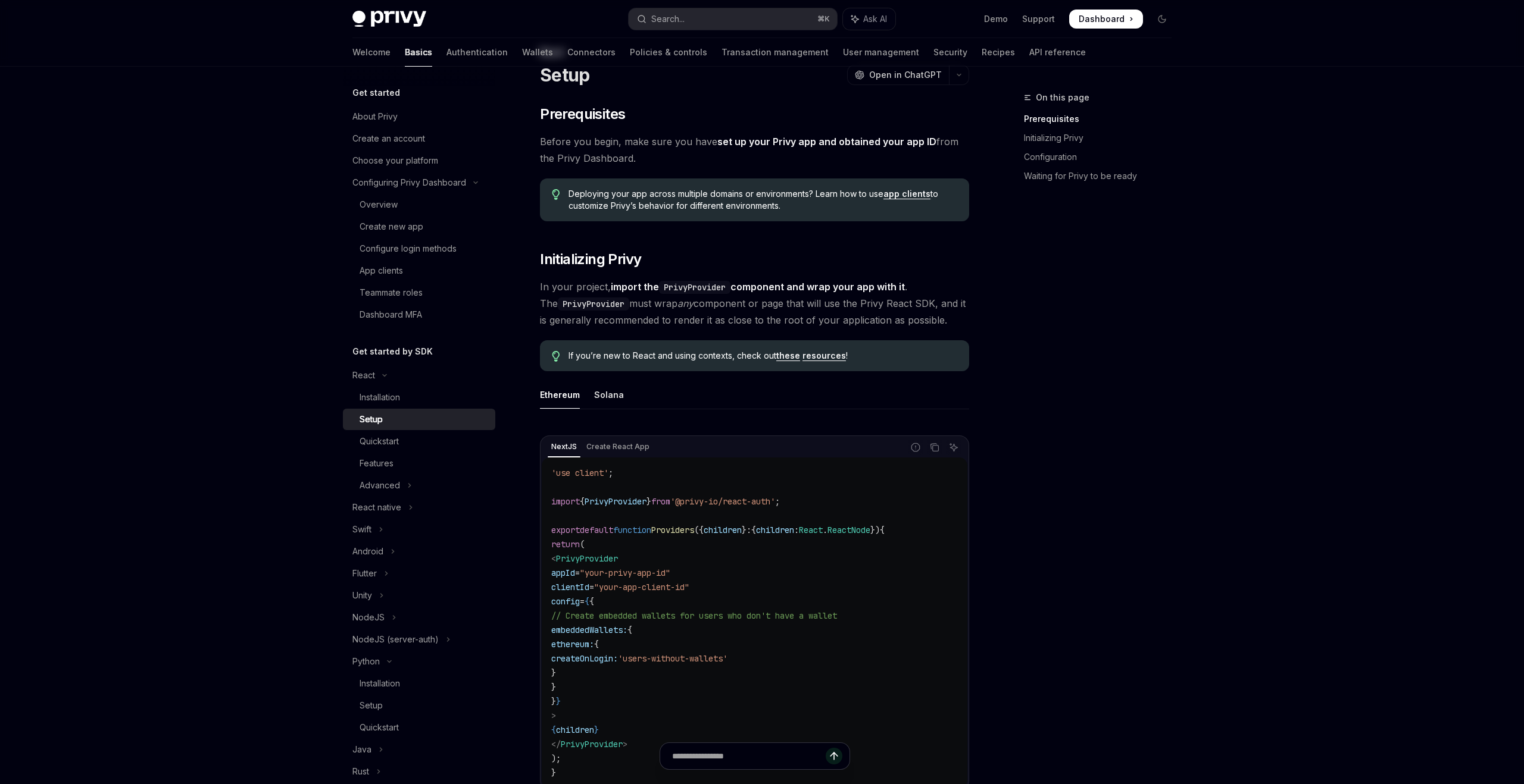
scroll to position [98, 0]
